Goal: Task Accomplishment & Management: Use online tool/utility

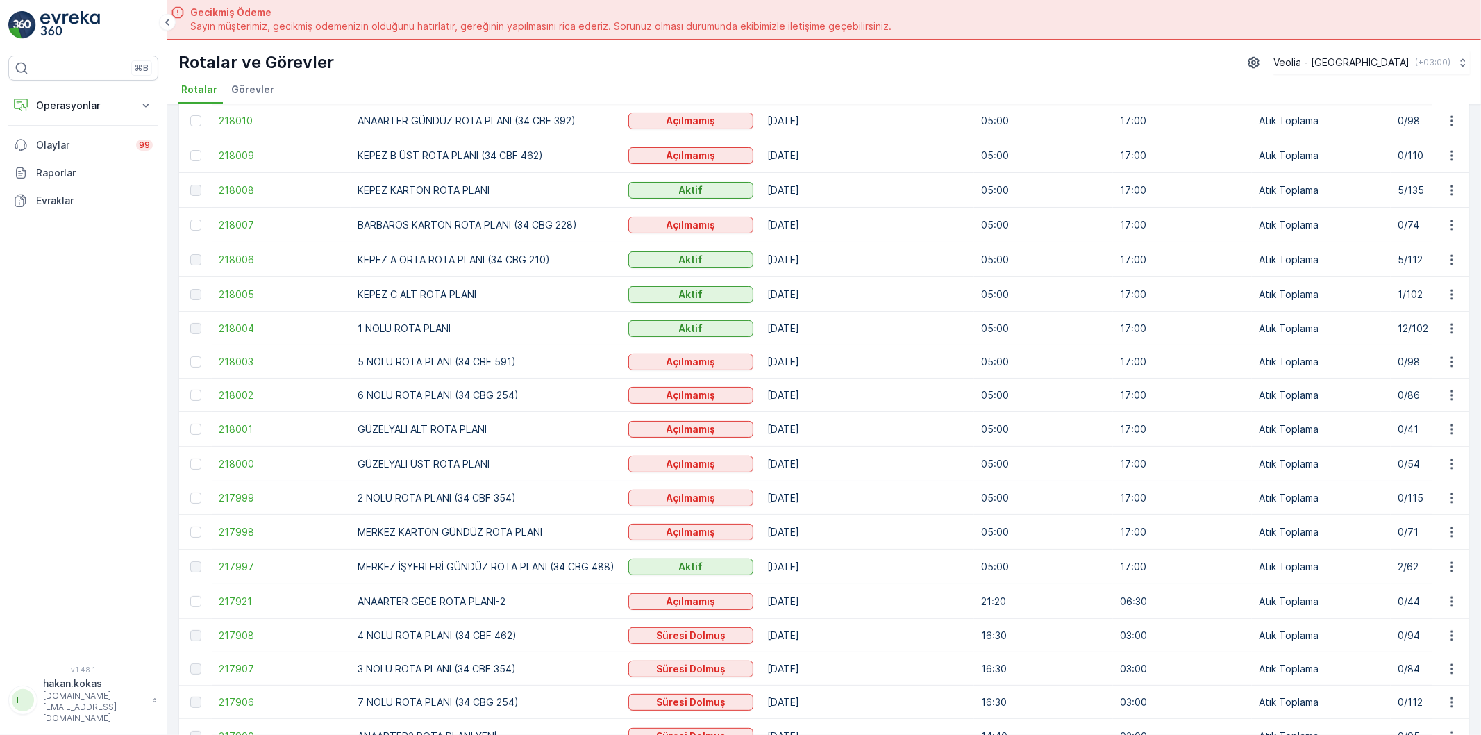
scroll to position [154, 0]
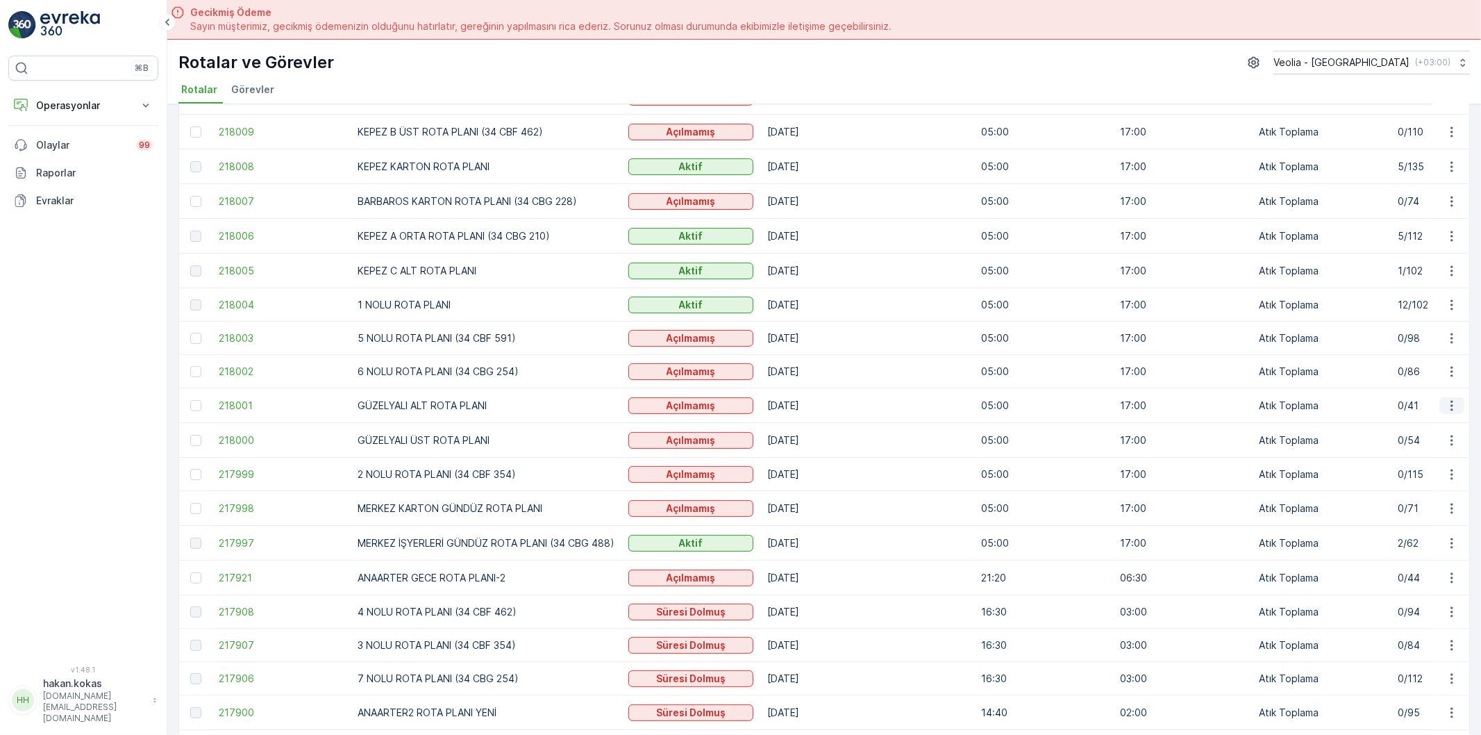
click at [1451, 403] on icon "button" at bounding box center [1452, 405] width 2 height 10
click at [1397, 483] on span "Atanan Kişiyi Değiştir" at bounding box center [1413, 487] width 97 height 14
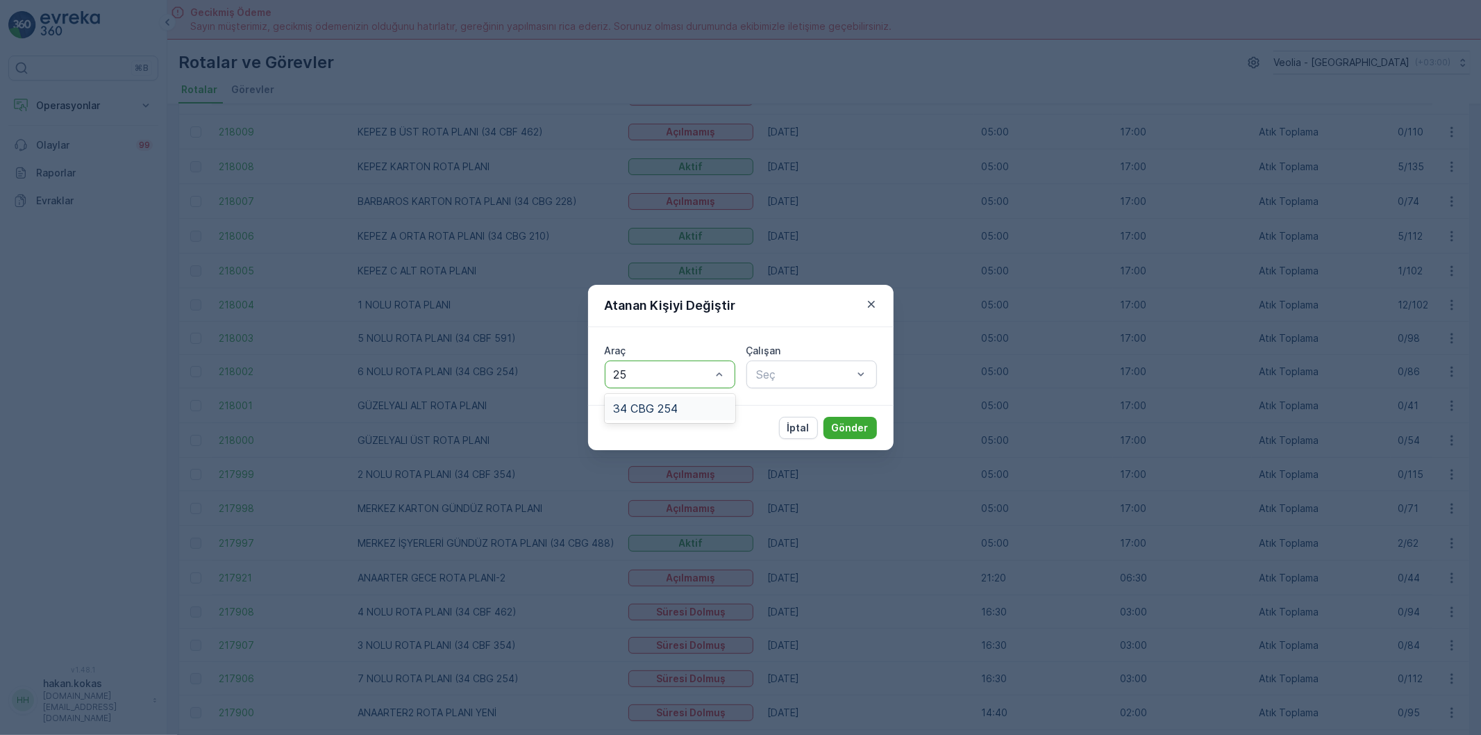
type input "254"
click at [669, 403] on span "34 CBG 254" at bounding box center [645, 408] width 65 height 12
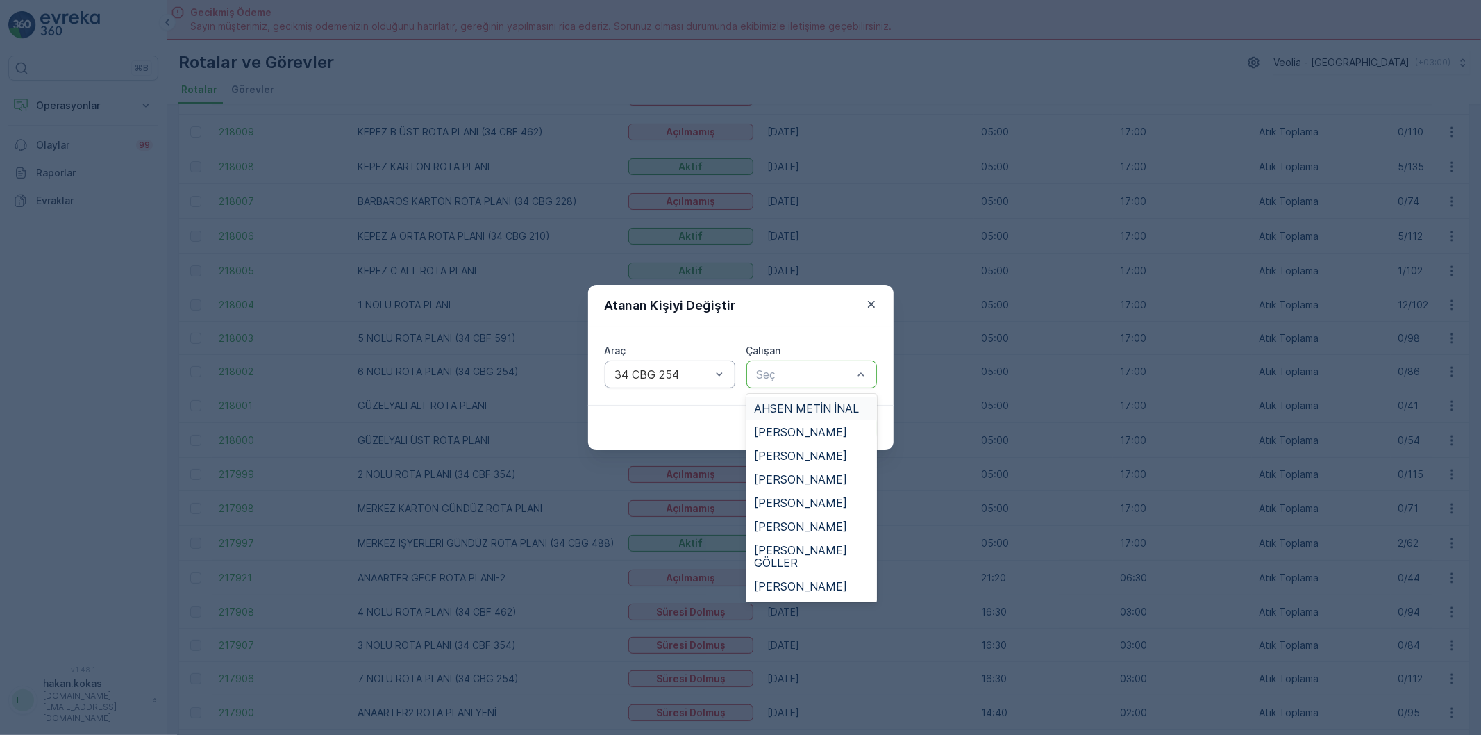
click at [772, 380] on div at bounding box center [805, 374] width 99 height 12
type input "EZ"
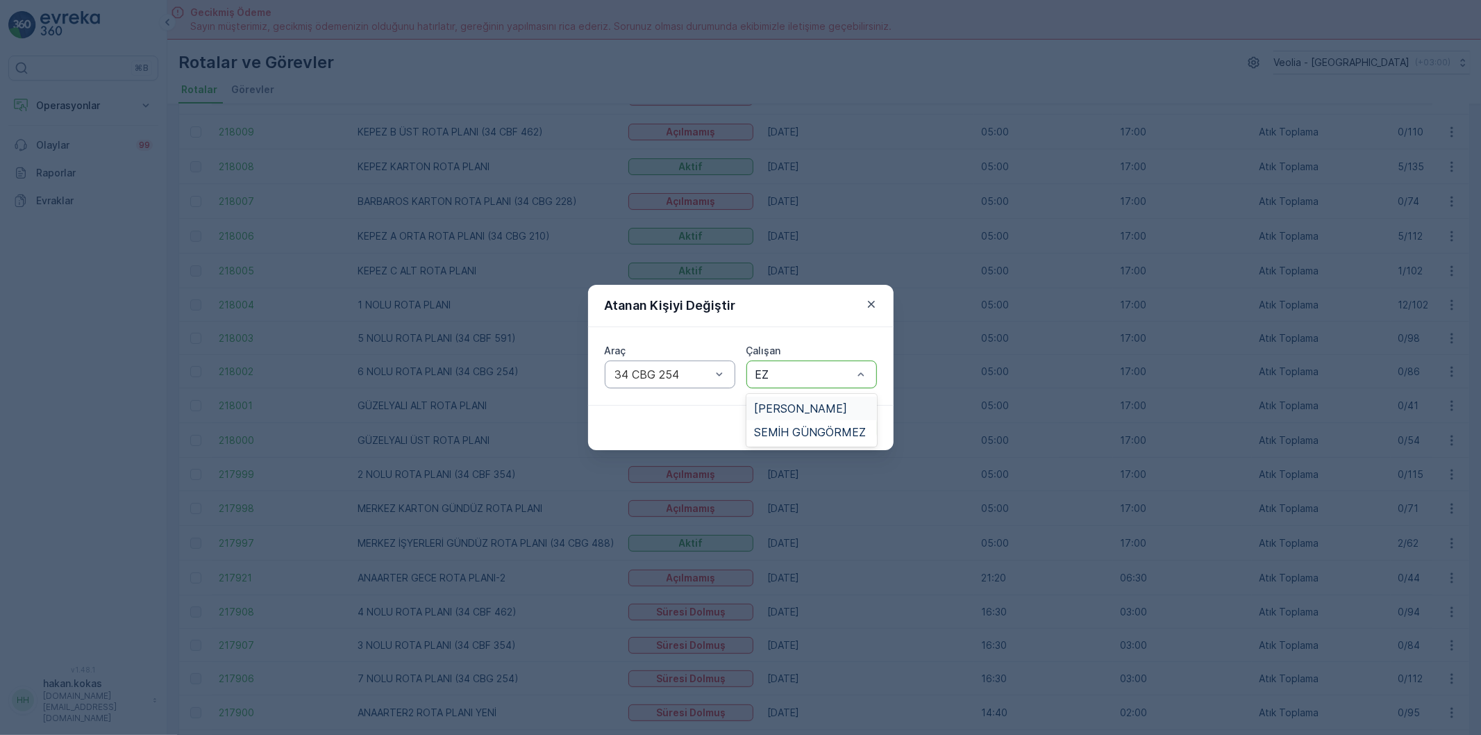
click at [786, 408] on span "[PERSON_NAME]" at bounding box center [801, 408] width 93 height 12
click at [846, 427] on p "Gönder" at bounding box center [850, 428] width 37 height 14
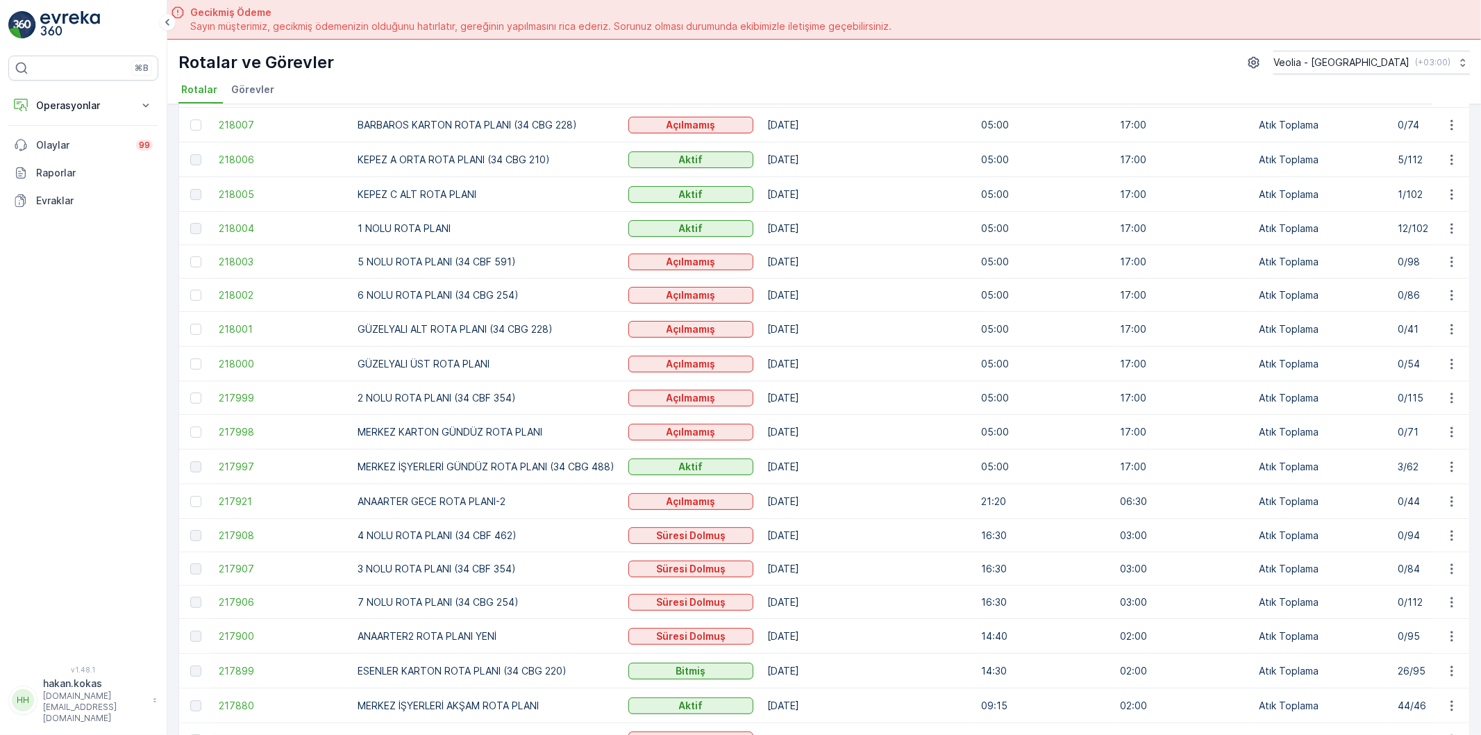
scroll to position [231, 0]
click at [1446, 363] on icon "button" at bounding box center [1452, 363] width 14 height 14
click at [1401, 448] on span "Atanan Kişiyi Değiştir" at bounding box center [1413, 444] width 97 height 14
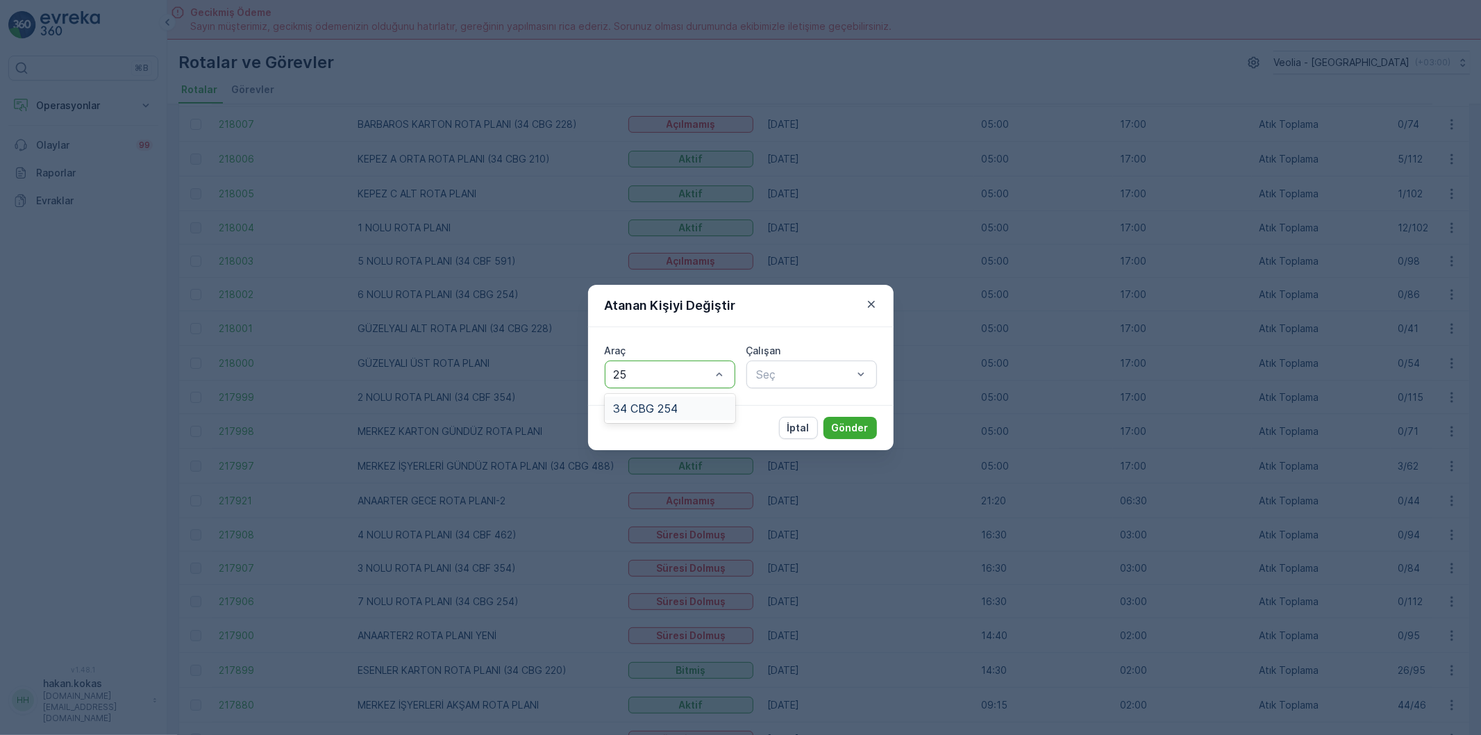
type input "254"
click at [662, 407] on span "34 CBG 254" at bounding box center [645, 408] width 65 height 12
click at [766, 372] on div at bounding box center [805, 374] width 99 height 12
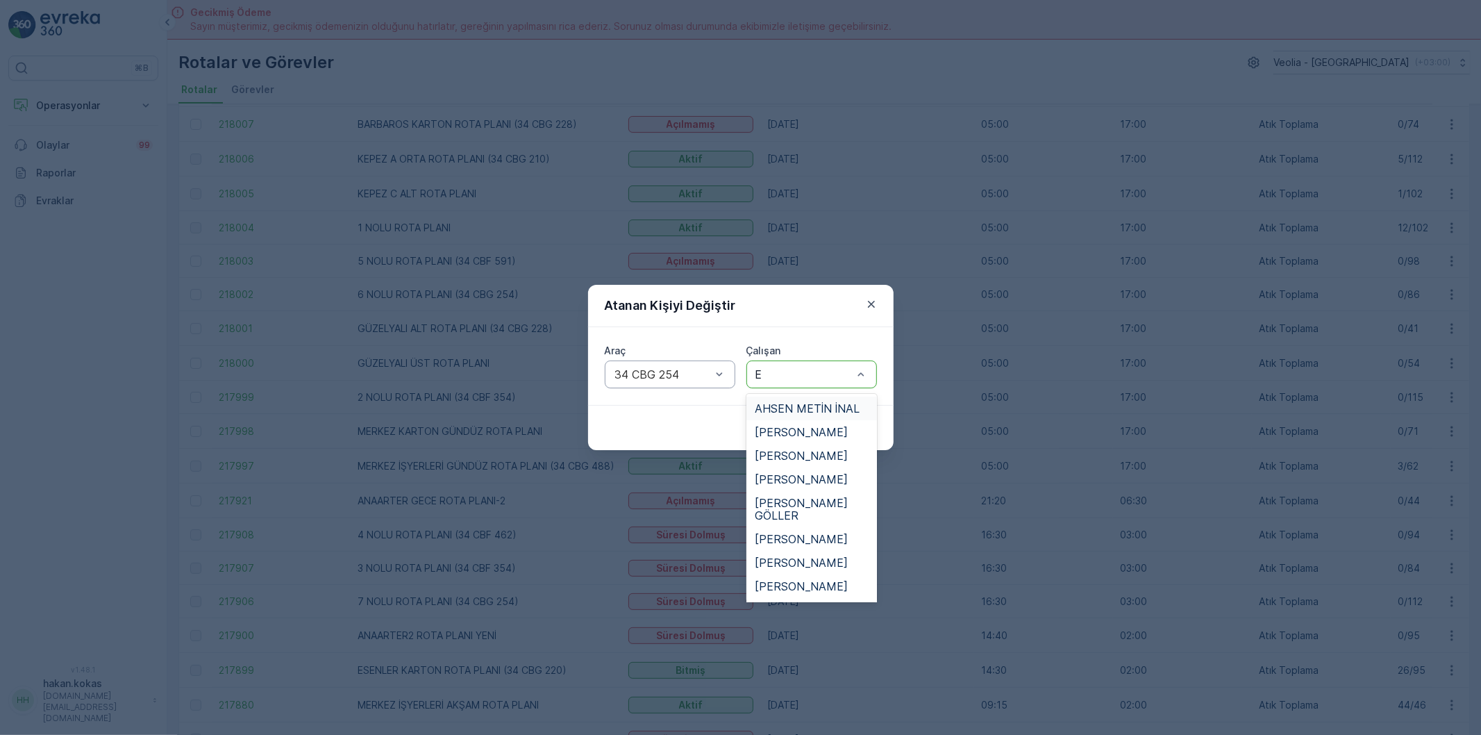
type input "EZ"
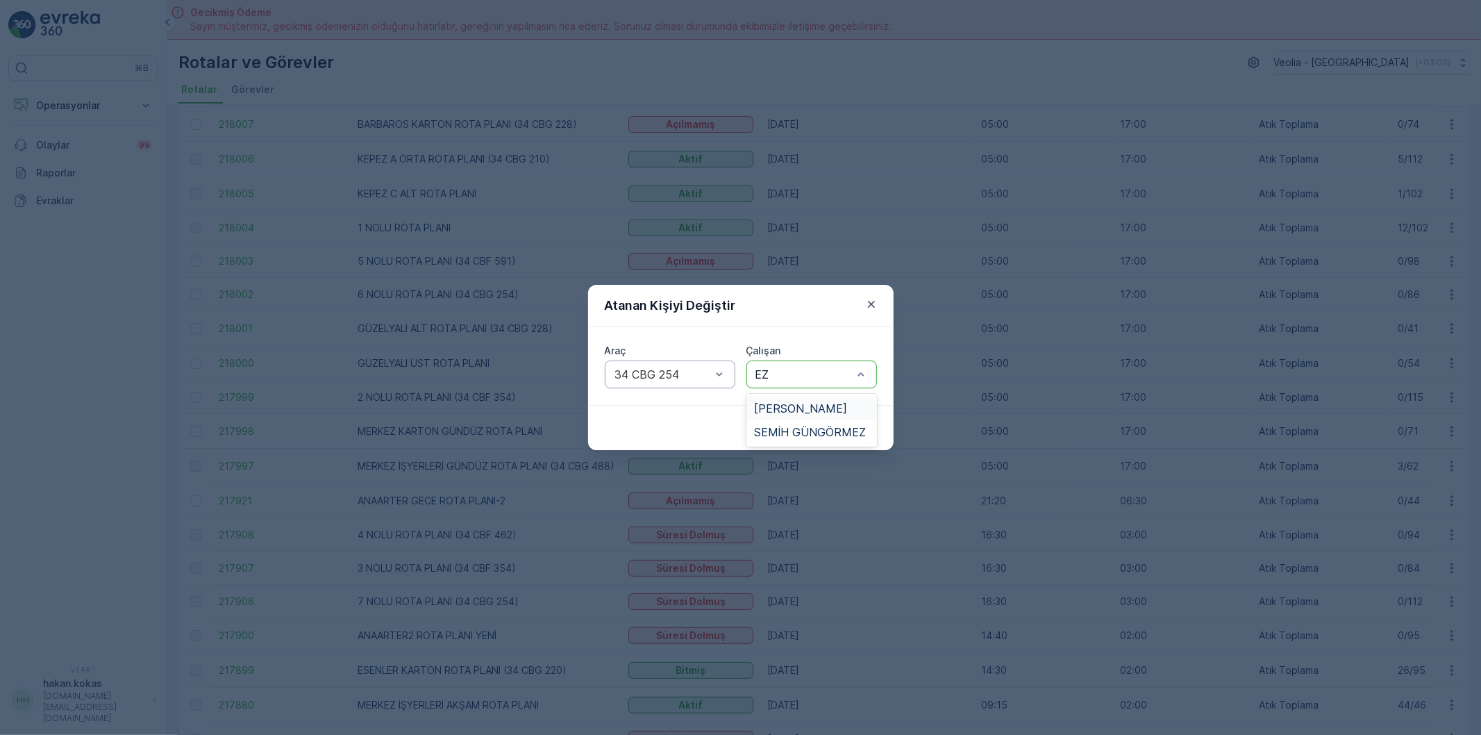
click at [790, 403] on span "[PERSON_NAME]" at bounding box center [801, 408] width 93 height 12
click at [835, 425] on p "Gönder" at bounding box center [850, 428] width 37 height 14
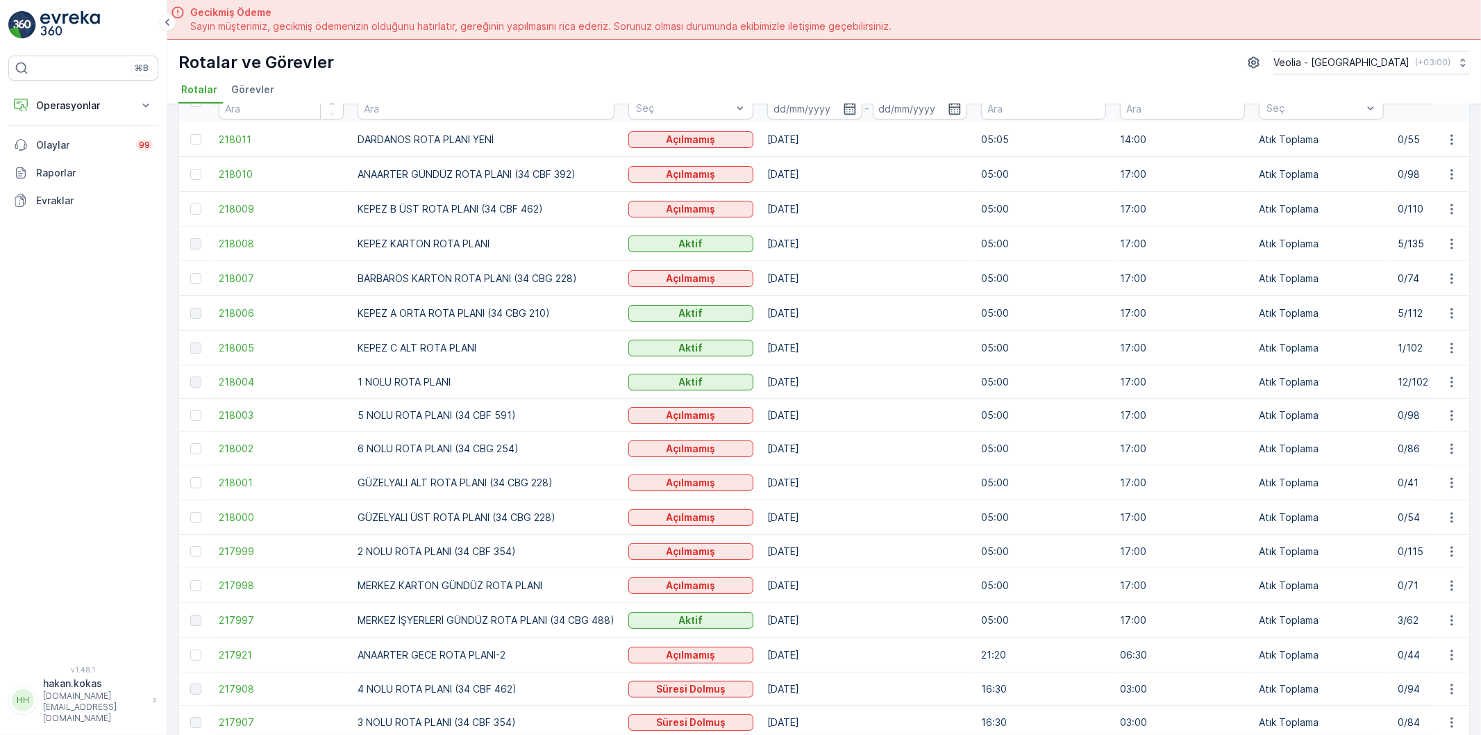
scroll to position [0, 0]
